Goal: Task Accomplishment & Management: Use online tool/utility

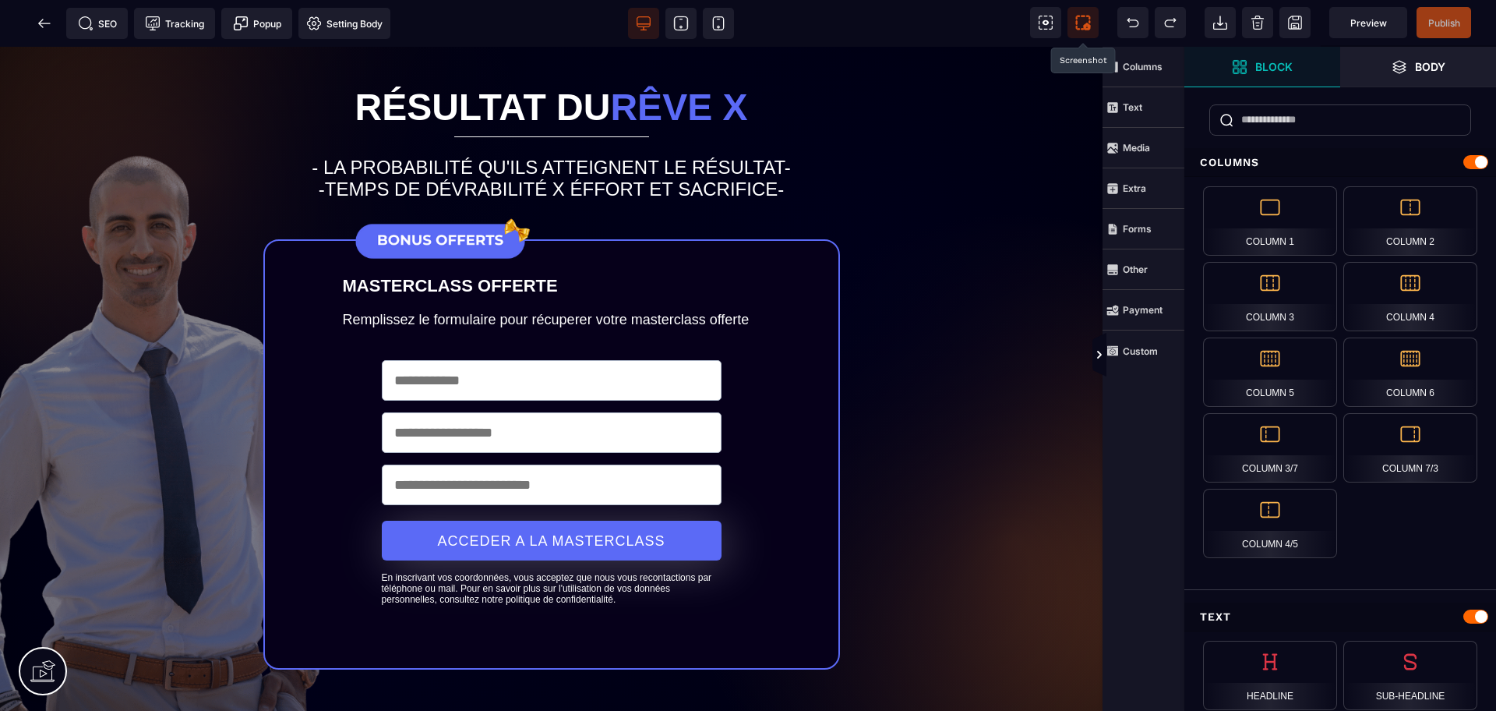
click at [1086, 18] on icon at bounding box center [1083, 23] width 16 height 16
click at [46, 20] on icon at bounding box center [45, 24] width 16 height 16
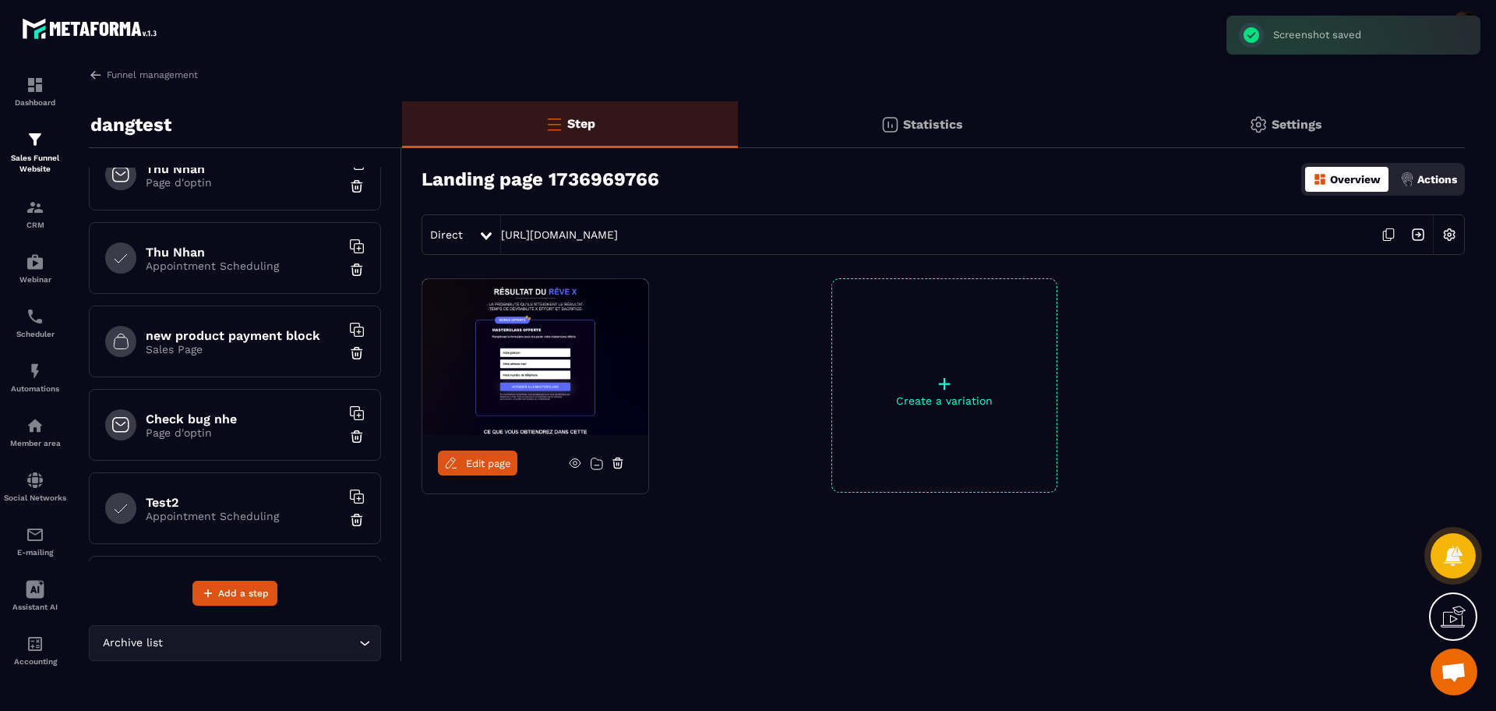
scroll to position [1358, 0]
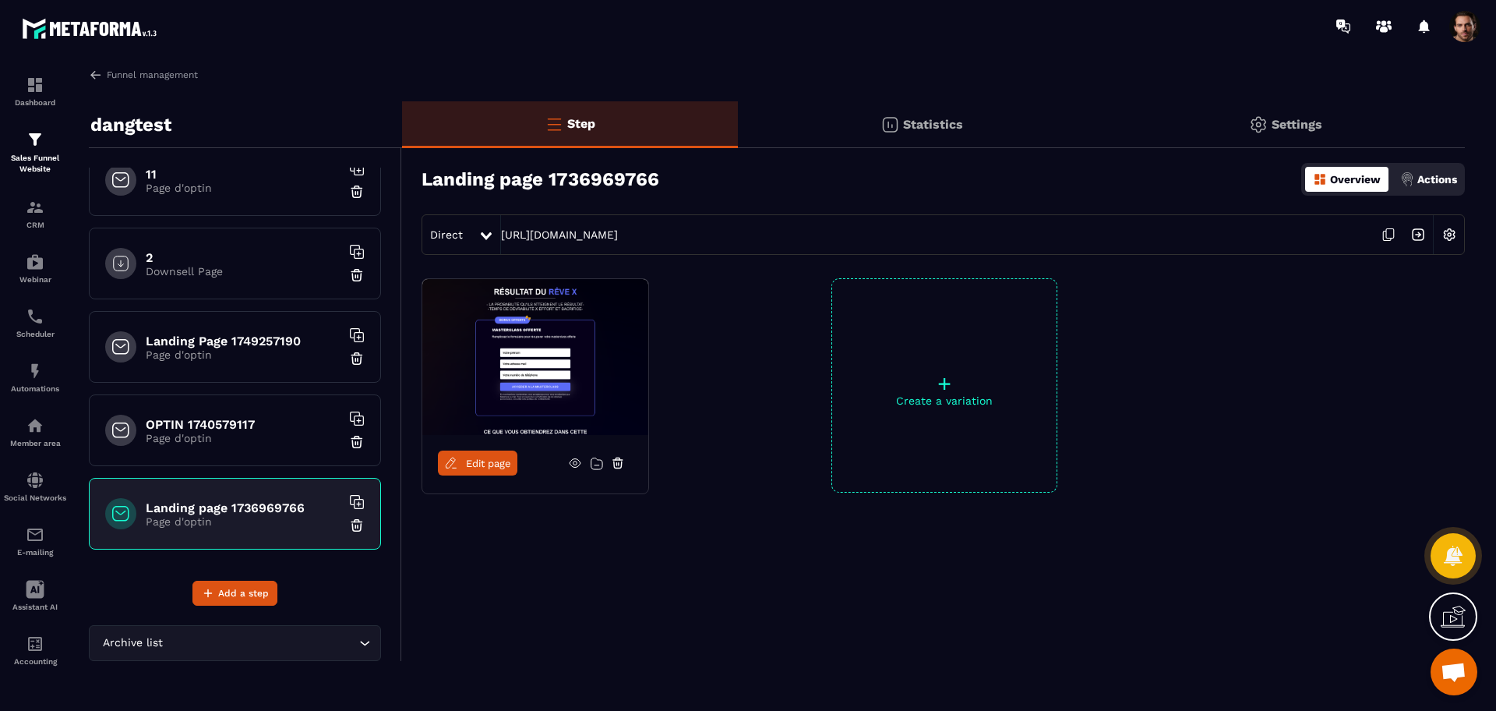
click at [225, 432] on p "Page d'optin" at bounding box center [243, 438] width 195 height 12
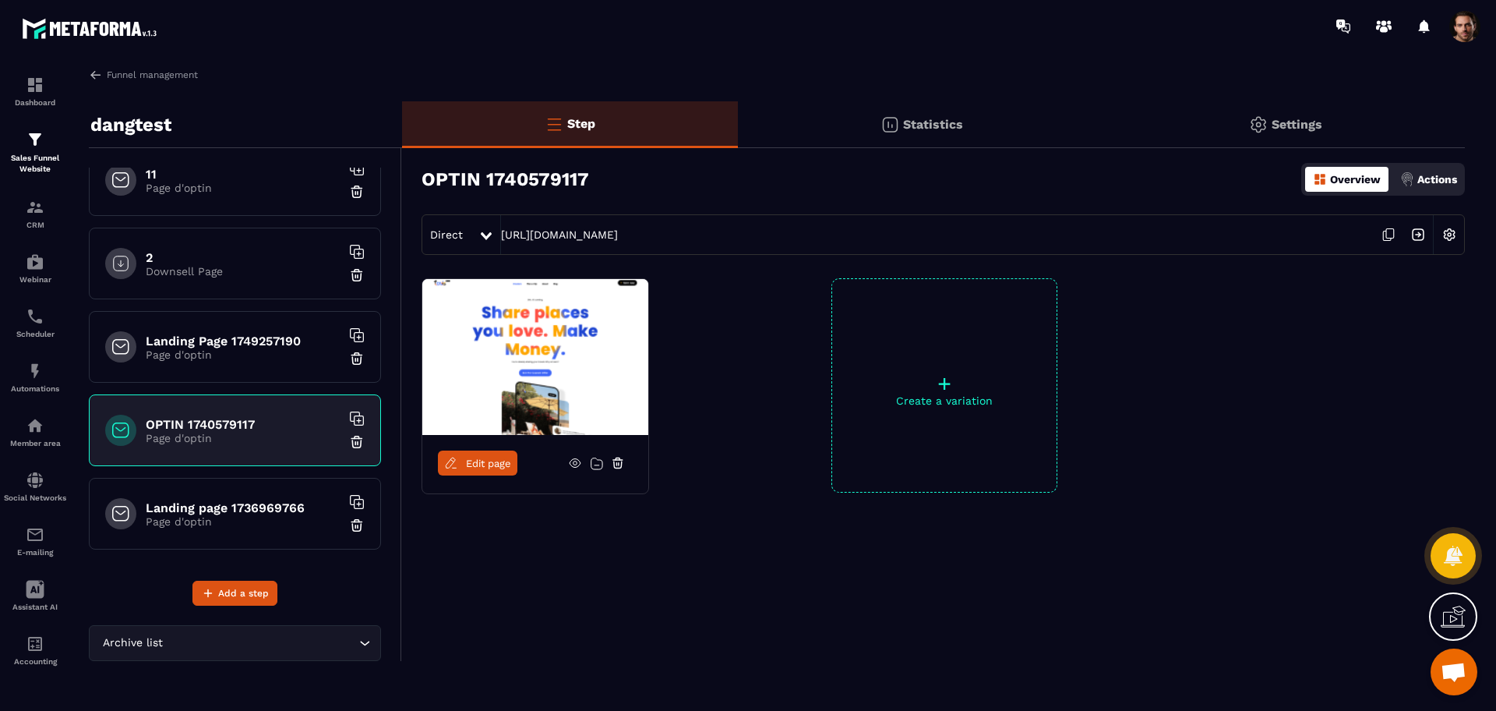
click at [474, 464] on span "Edit page" at bounding box center [488, 463] width 45 height 12
